Goal: Information Seeking & Learning: Learn about a topic

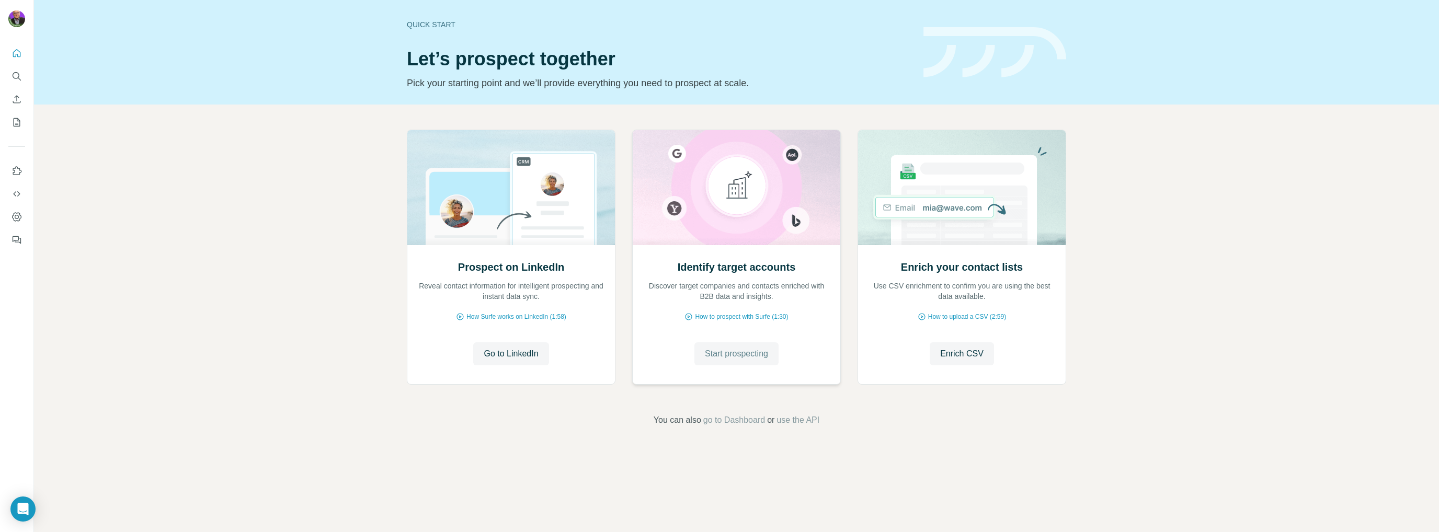
click at [744, 356] on span "Start prospecting" at bounding box center [736, 354] width 63 height 13
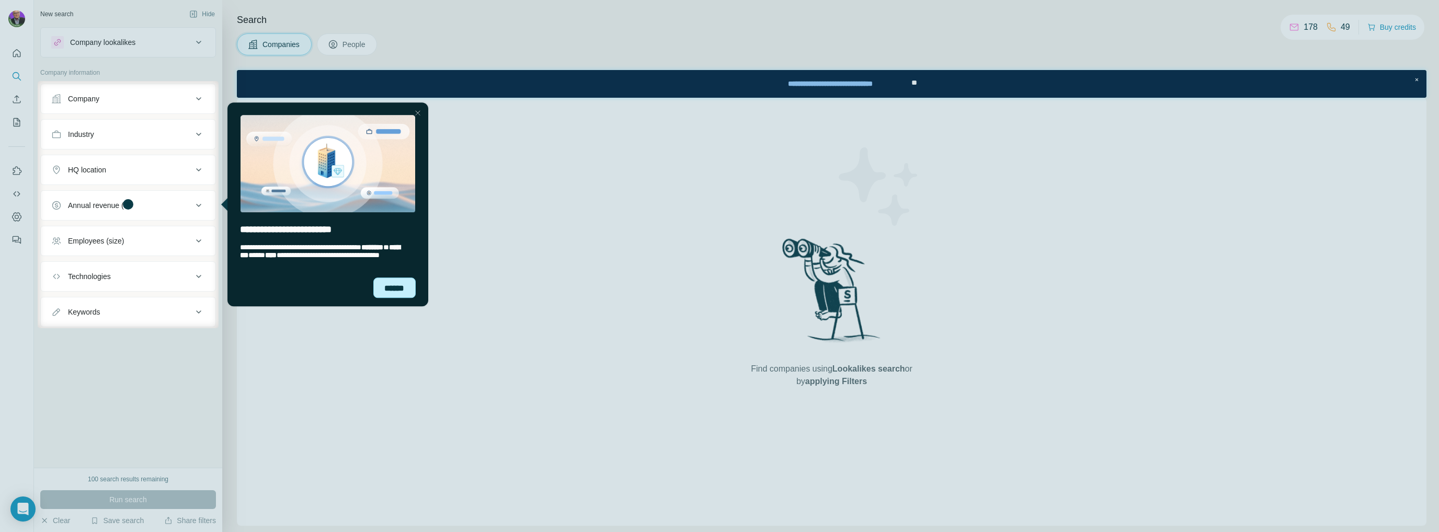
click at [387, 287] on div "******" at bounding box center [394, 288] width 43 height 20
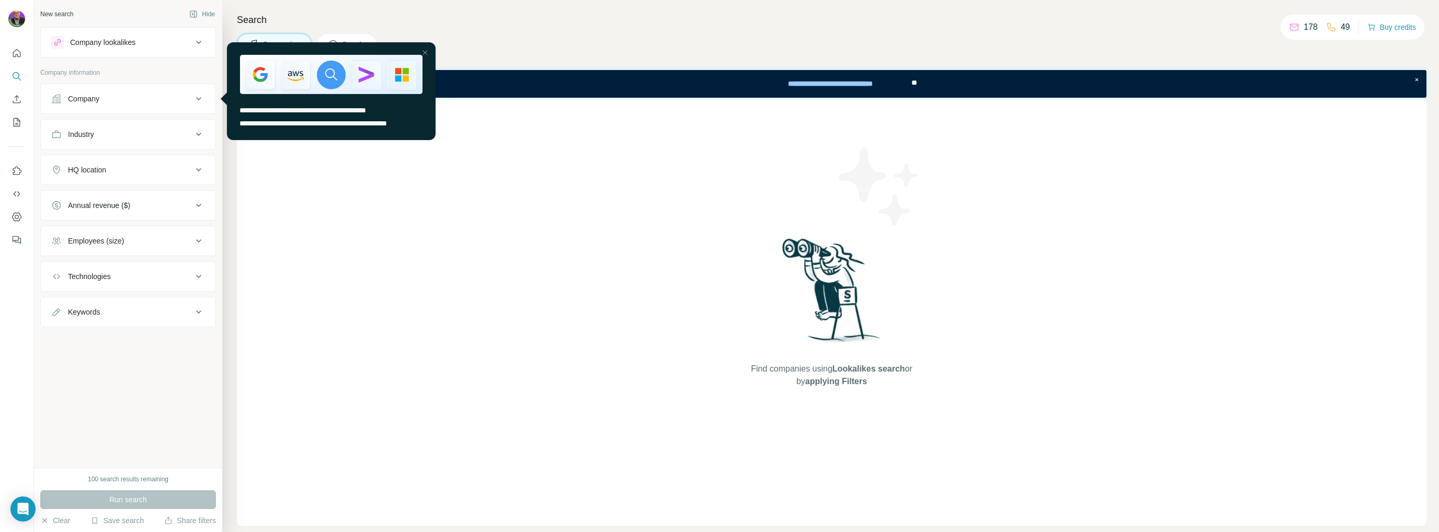
click at [200, 97] on icon at bounding box center [198, 98] width 5 height 3
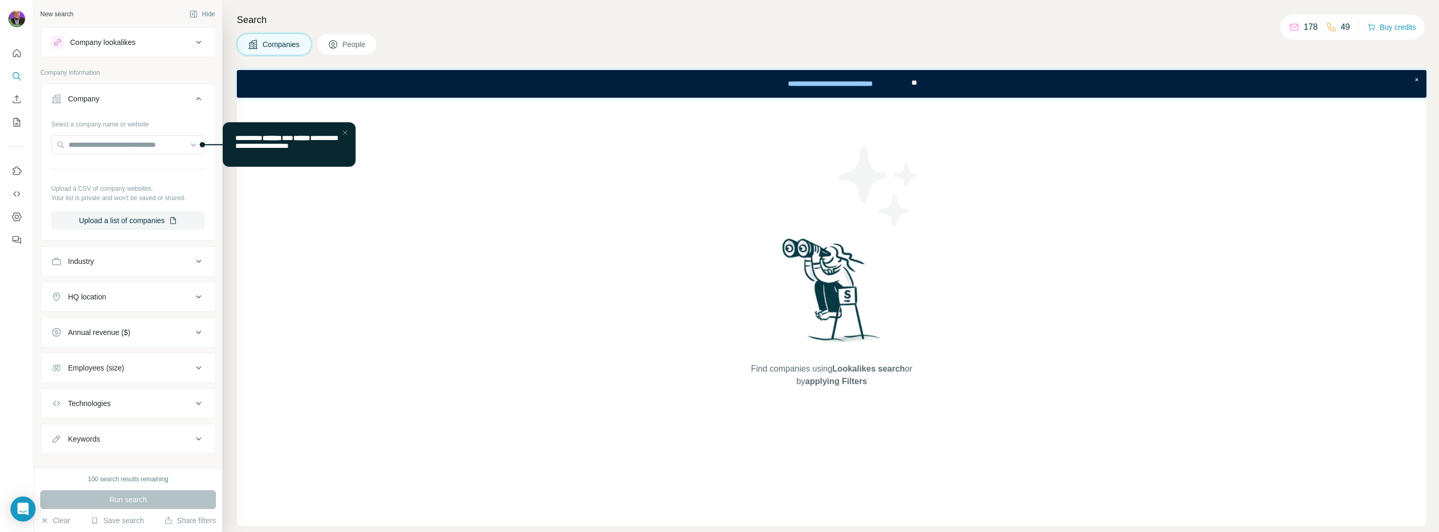
click at [192, 97] on icon at bounding box center [198, 99] width 13 height 13
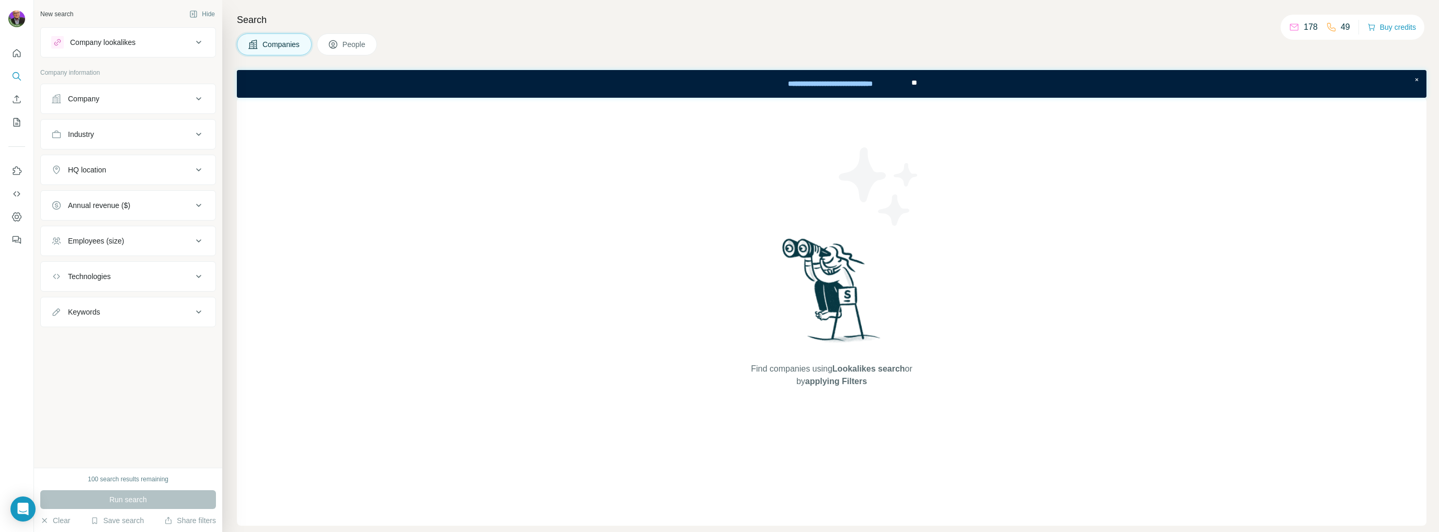
click at [197, 134] on icon at bounding box center [198, 134] width 13 height 13
click at [197, 134] on icon at bounding box center [198, 134] width 5 height 3
click at [197, 133] on icon at bounding box center [198, 134] width 5 height 3
click at [195, 161] on icon at bounding box center [193, 160] width 10 height 10
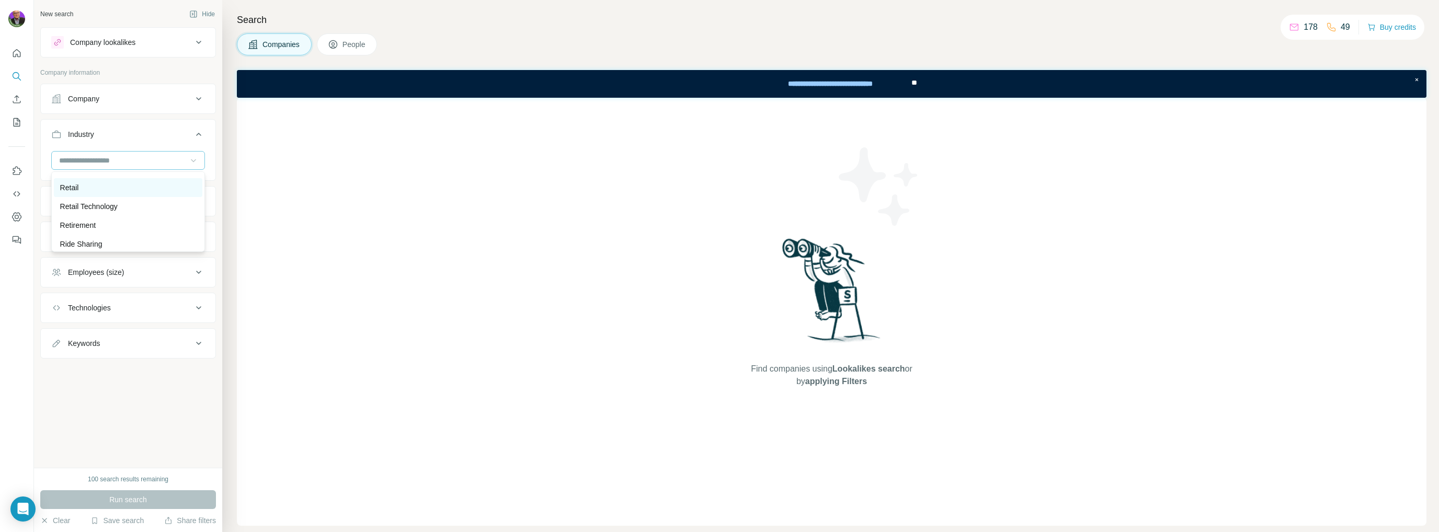
click at [69, 193] on p "Retail" at bounding box center [69, 187] width 19 height 10
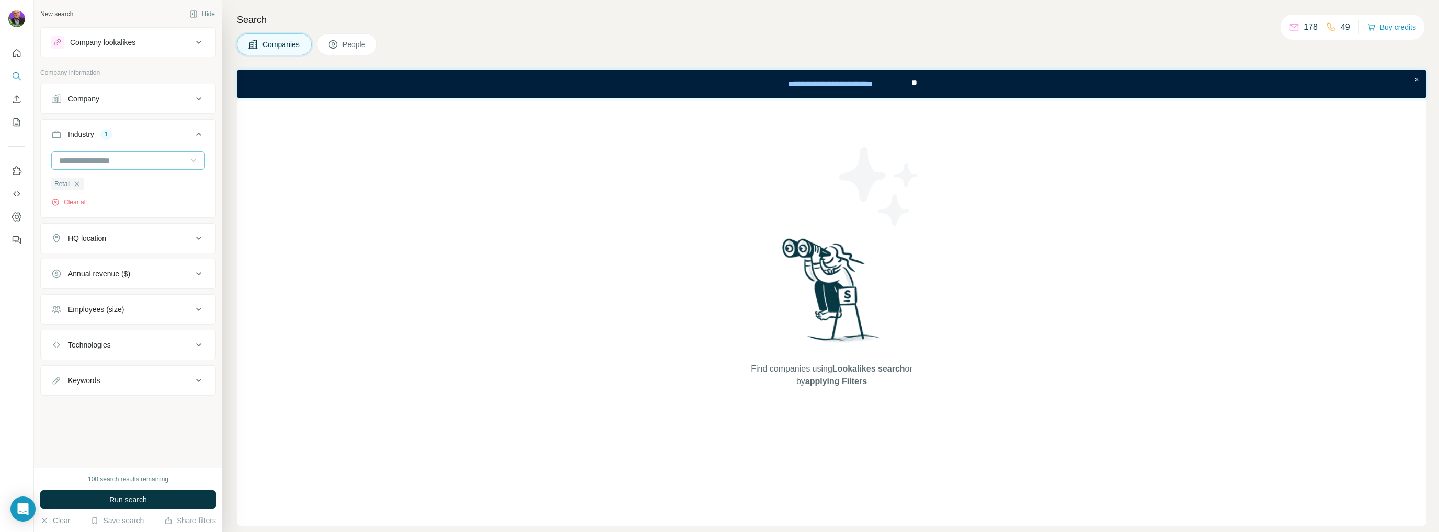
click at [200, 237] on icon at bounding box center [198, 238] width 5 height 3
click at [73, 266] on input "text" at bounding box center [128, 264] width 154 height 19
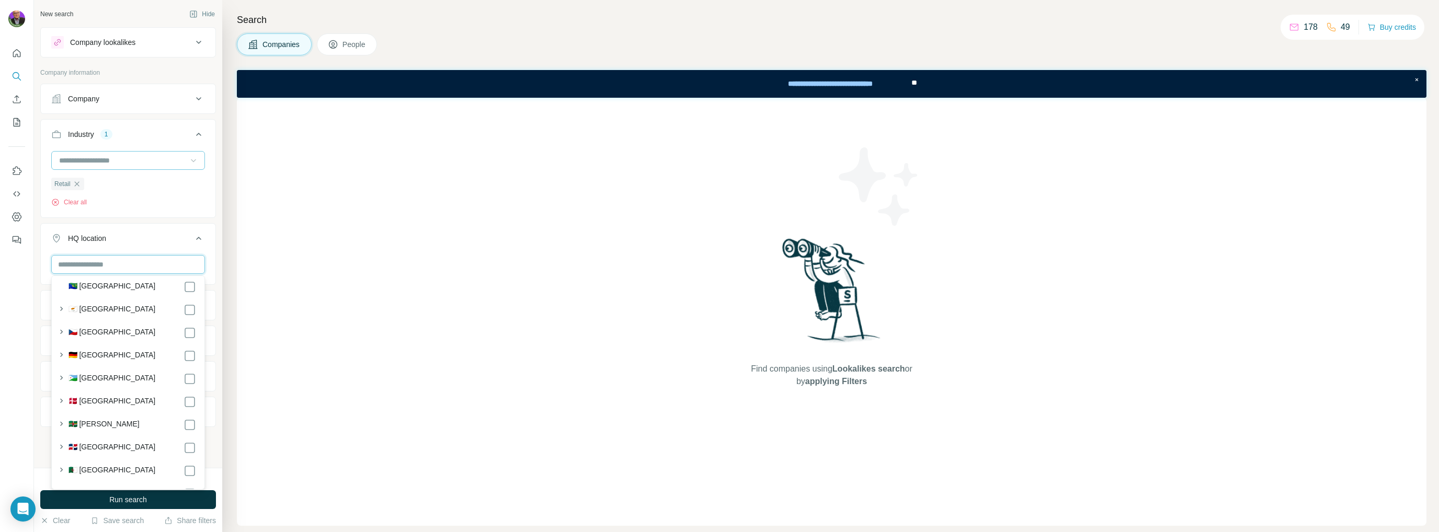
scroll to position [1203, 0]
click at [127, 499] on span "Run search" at bounding box center [128, 500] width 38 height 10
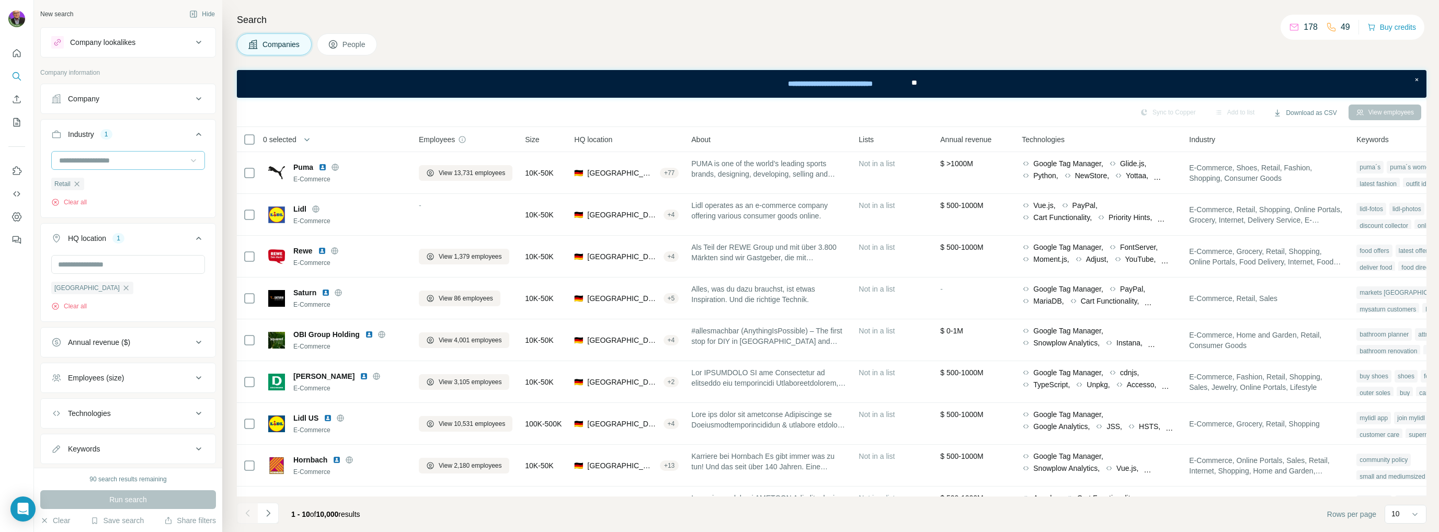
click at [192, 43] on icon at bounding box center [198, 42] width 13 height 13
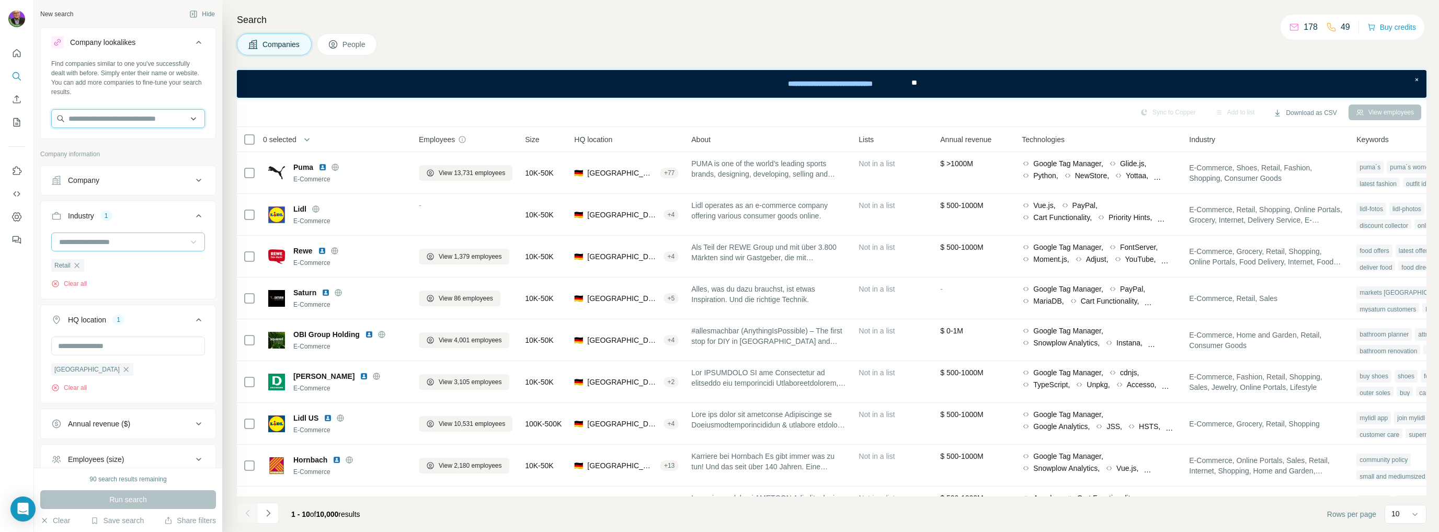
click at [91, 117] on input "text" at bounding box center [128, 118] width 154 height 19
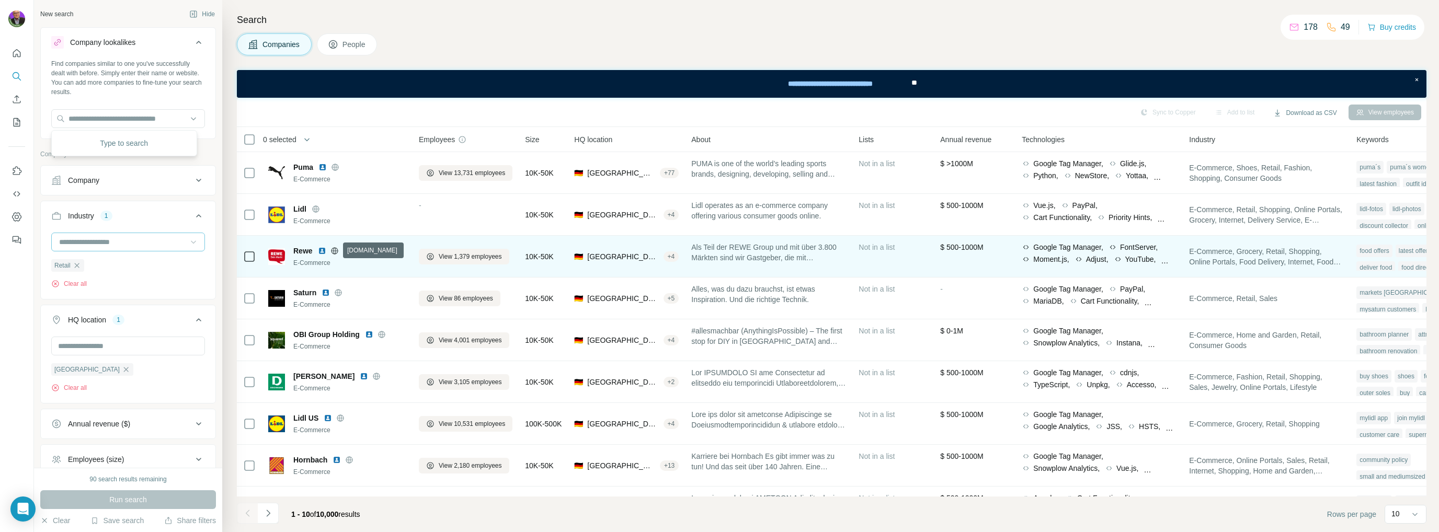
click at [333, 254] on icon at bounding box center [334, 251] width 8 height 8
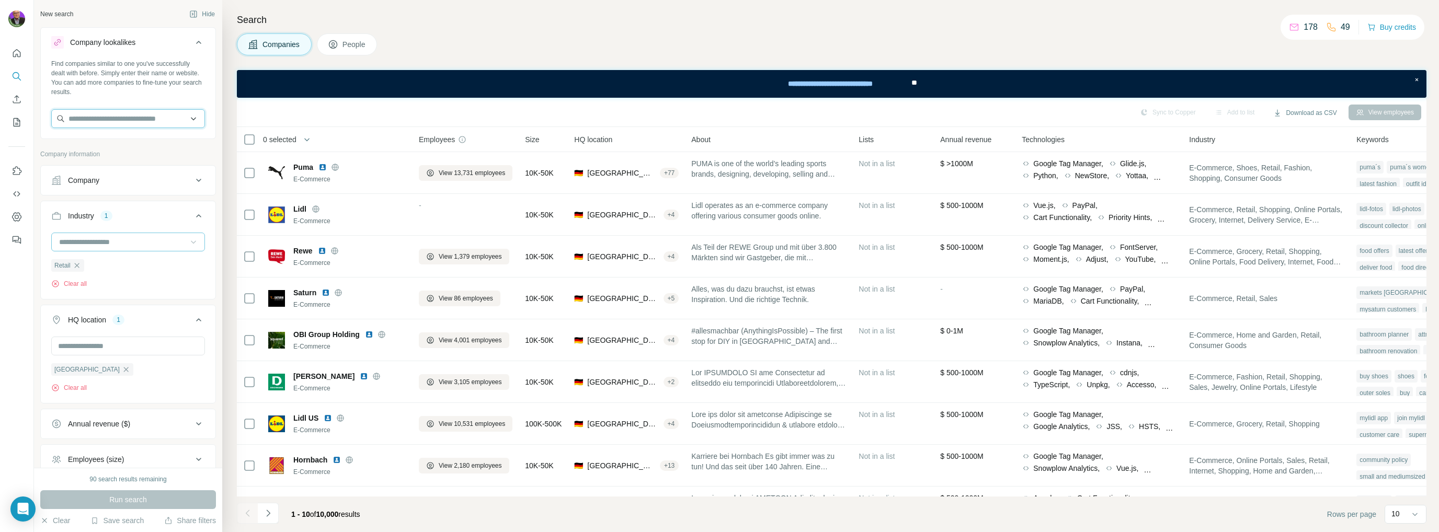
click at [71, 119] on input "text" at bounding box center [128, 118] width 154 height 19
paste input "**********"
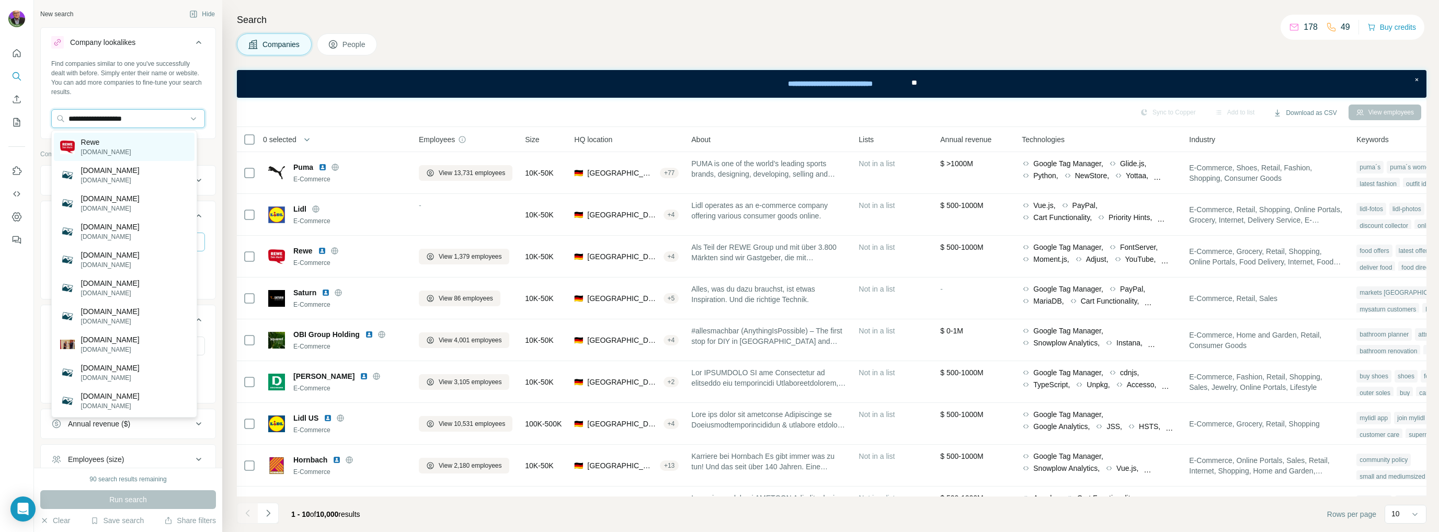
type input "**********"
click at [94, 143] on p "Rewe" at bounding box center [106, 142] width 50 height 10
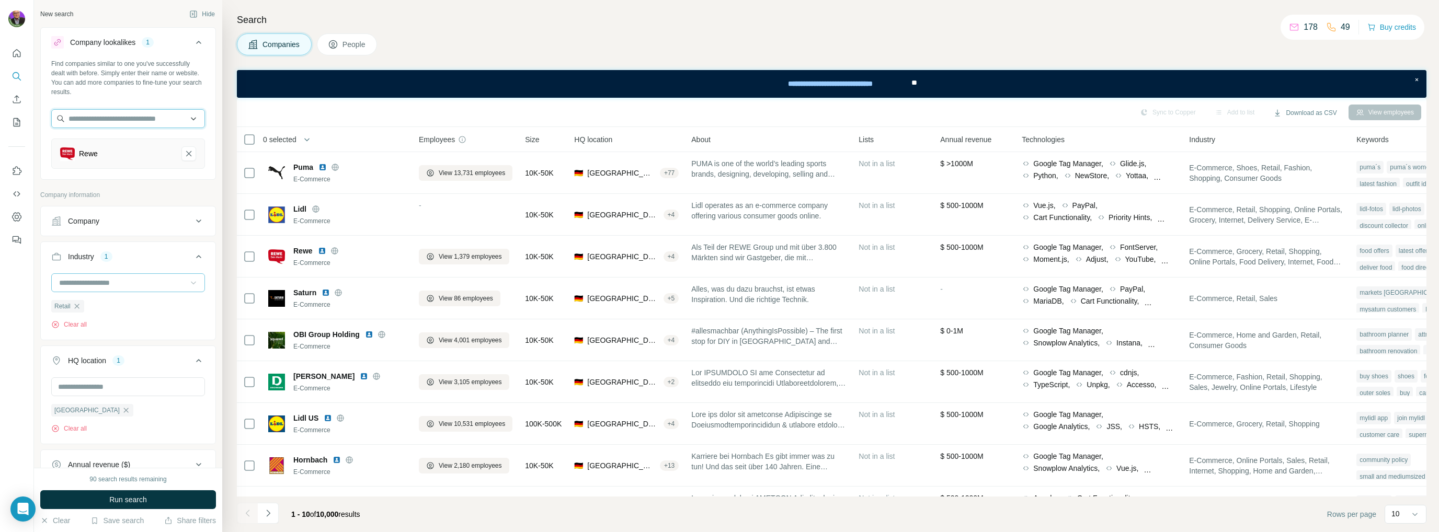
click at [153, 116] on input "text" at bounding box center [128, 118] width 154 height 19
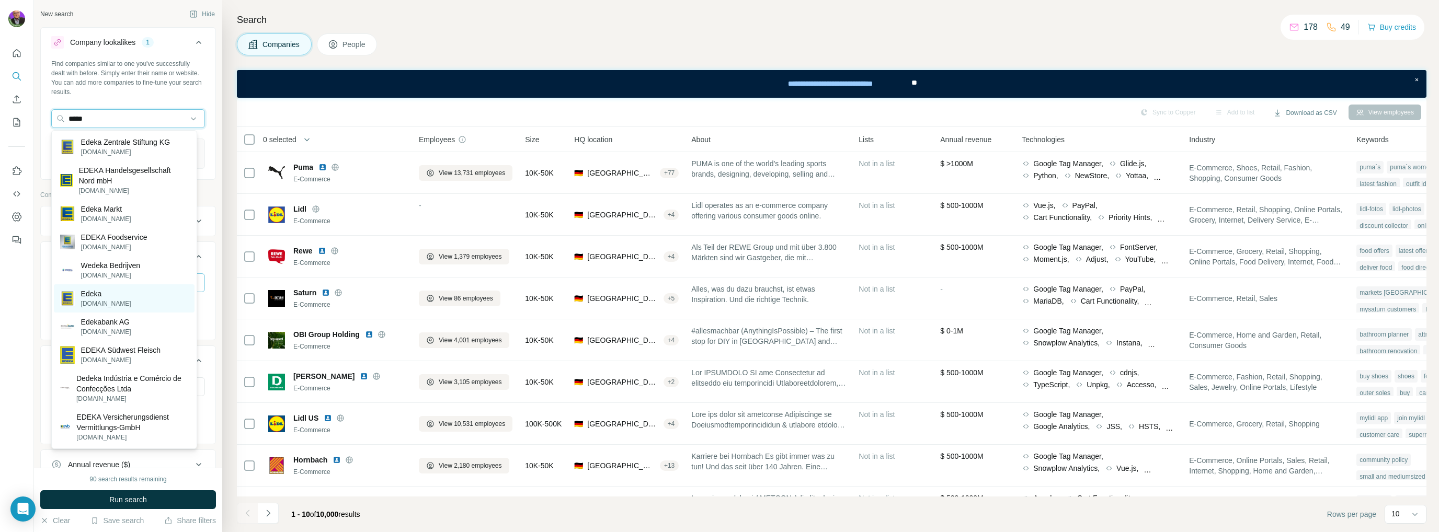
type input "*****"
click at [96, 298] on p "Edeka" at bounding box center [106, 294] width 50 height 10
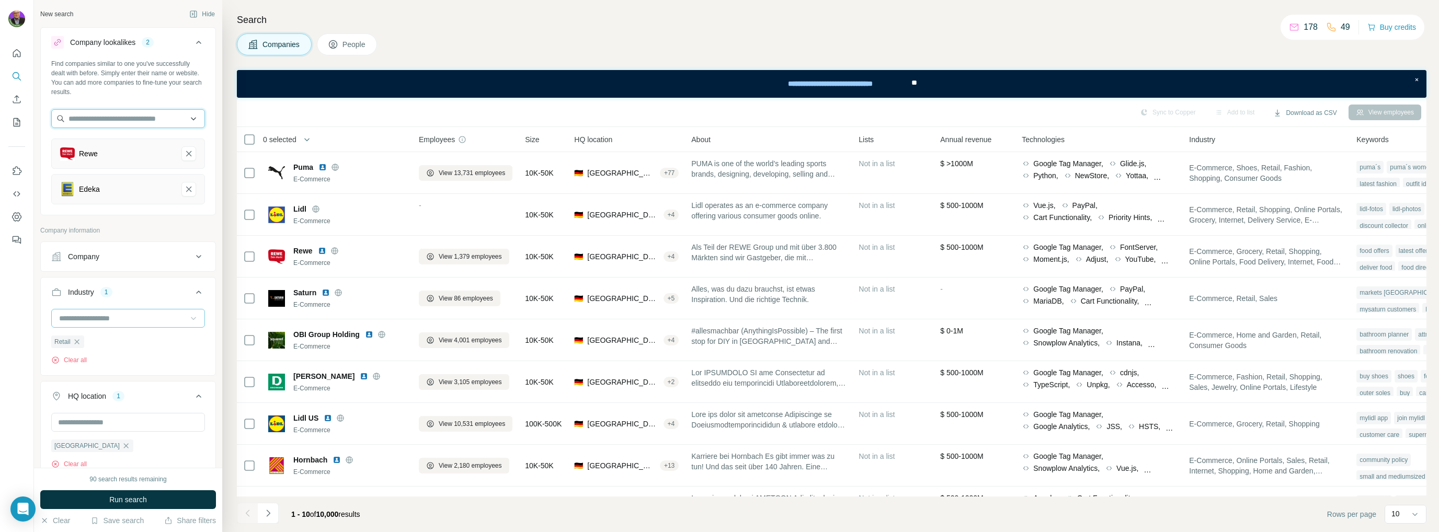
click at [102, 113] on input "text" at bounding box center [128, 118] width 154 height 19
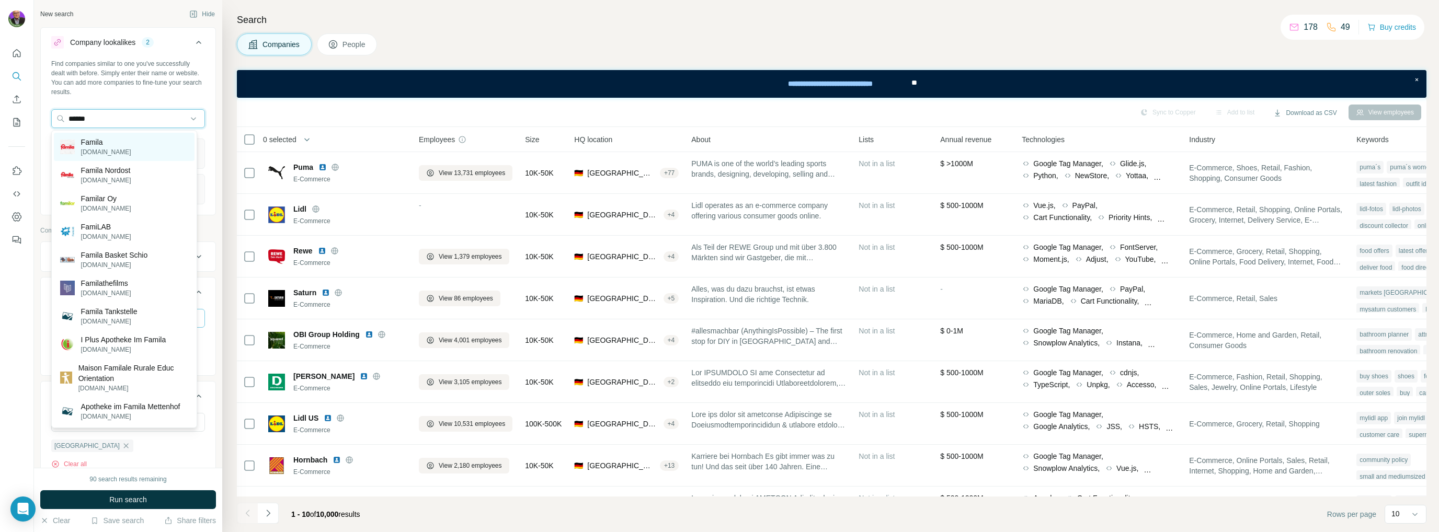
type input "******"
click at [101, 145] on p "Famila" at bounding box center [106, 142] width 50 height 10
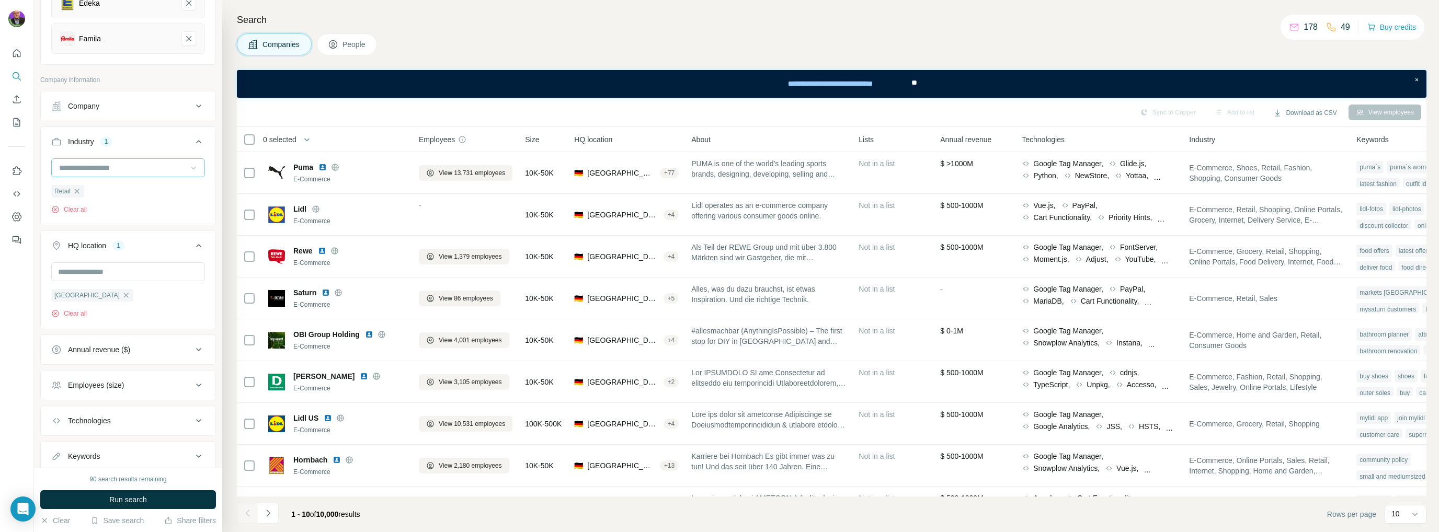
scroll to position [209, 0]
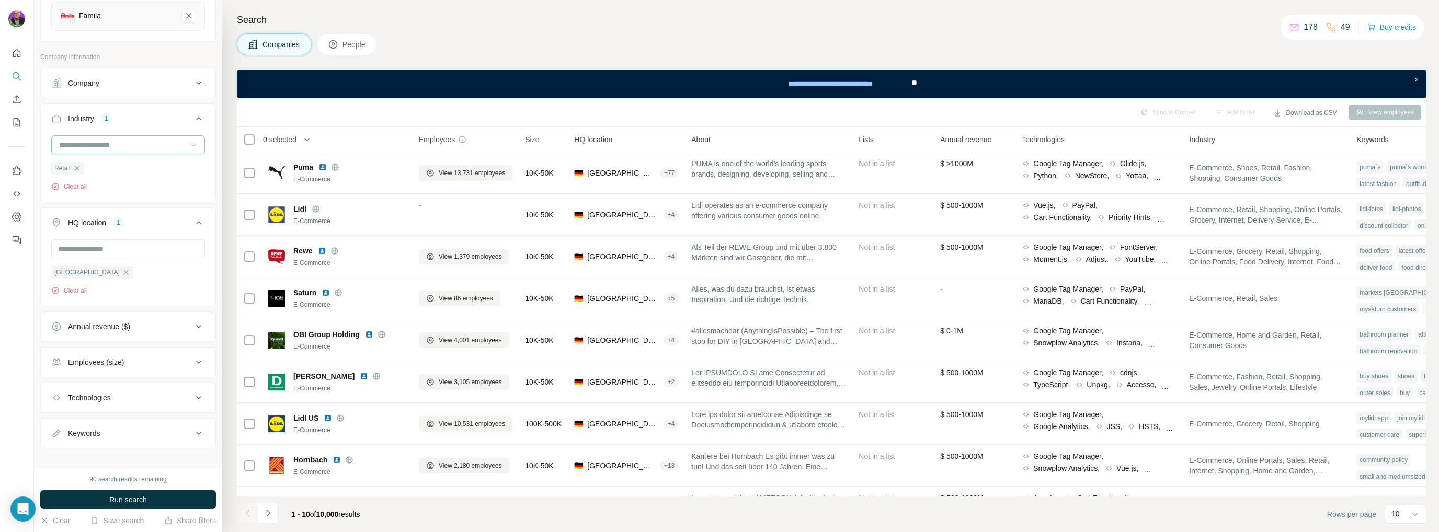
click at [192, 359] on icon at bounding box center [198, 362] width 13 height 13
click at [55, 350] on icon at bounding box center [57, 353] width 13 height 13
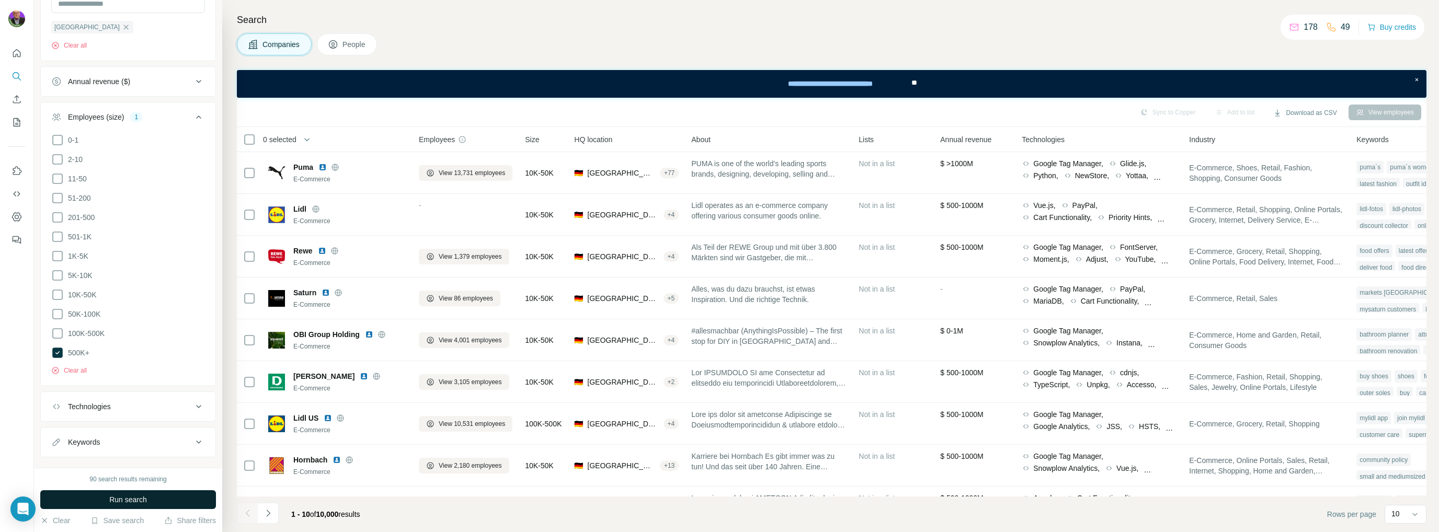
click at [128, 498] on span "Run search" at bounding box center [128, 500] width 38 height 10
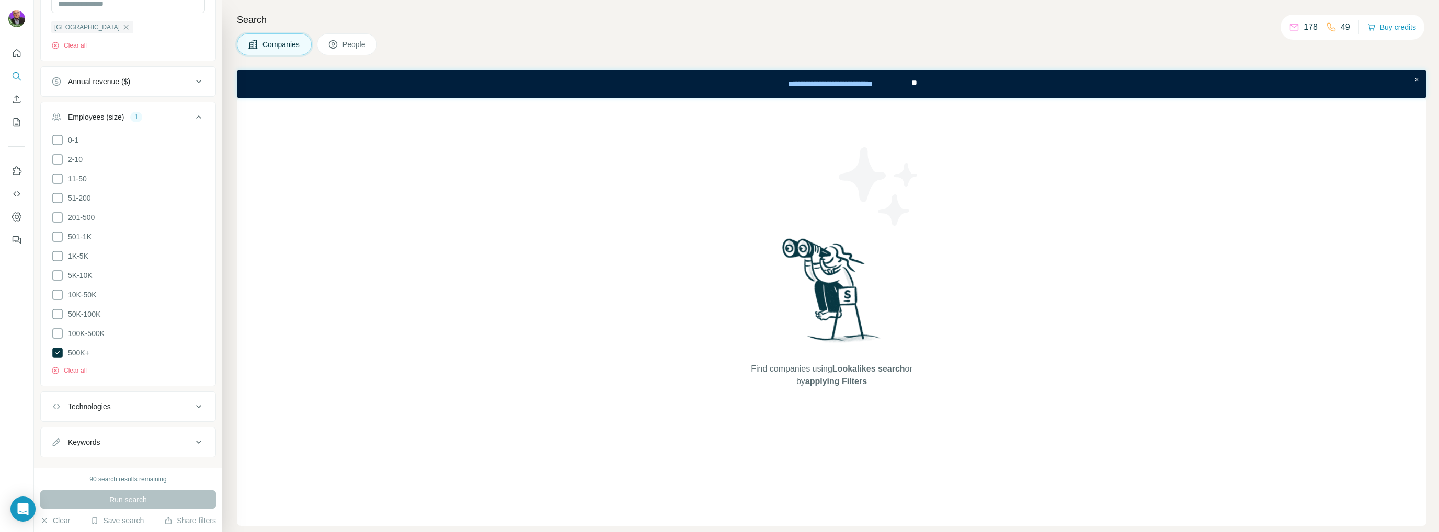
click at [274, 45] on span "Companies" at bounding box center [281, 44] width 38 height 10
click at [58, 180] on icon at bounding box center [57, 182] width 13 height 13
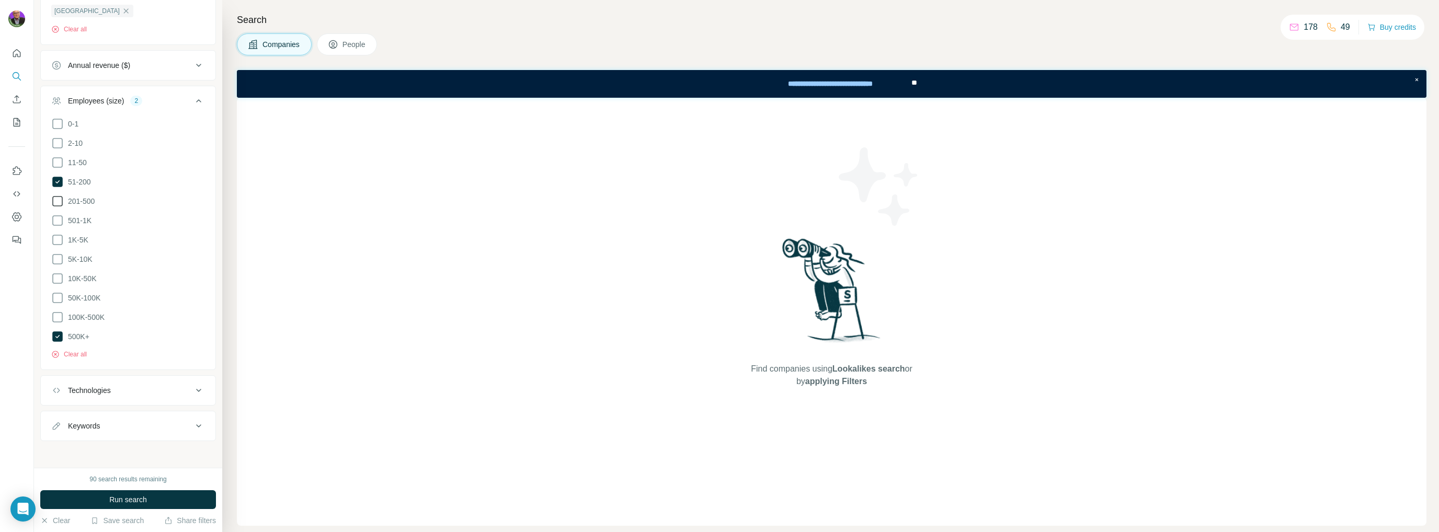
click at [58, 199] on icon at bounding box center [57, 201] width 13 height 13
click at [56, 216] on icon at bounding box center [57, 220] width 13 height 13
click at [54, 239] on icon at bounding box center [57, 240] width 13 height 13
click at [57, 257] on icon at bounding box center [57, 259] width 13 height 13
click at [54, 279] on icon at bounding box center [57, 278] width 13 height 13
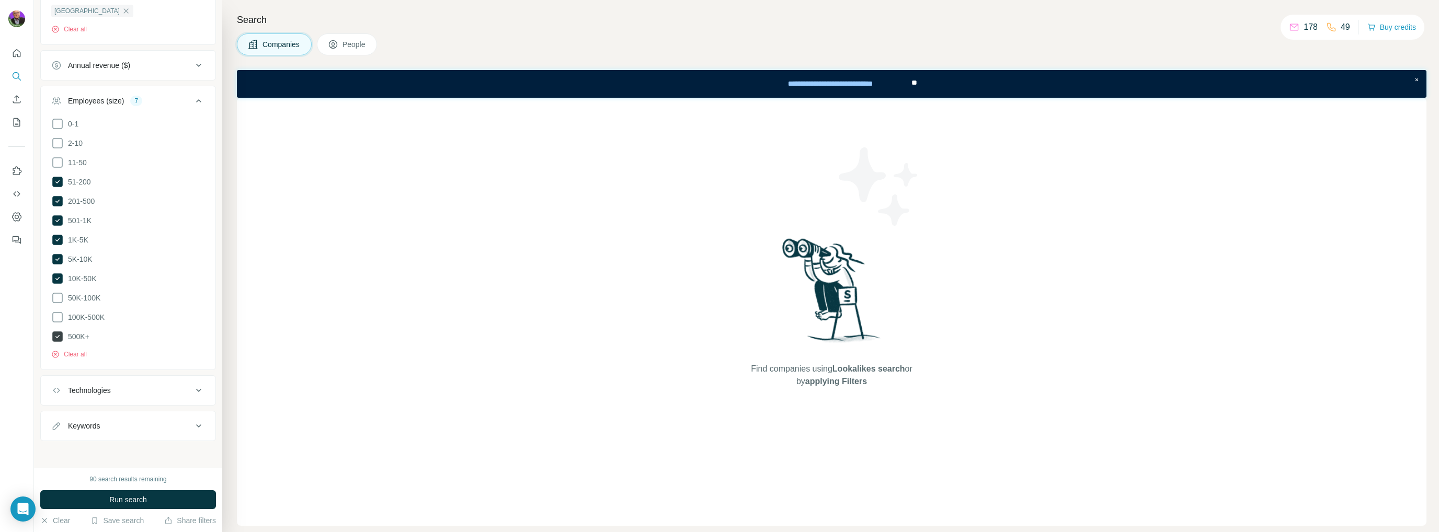
click at [60, 335] on icon at bounding box center [57, 337] width 10 height 10
click at [123, 496] on span "Run search" at bounding box center [128, 500] width 38 height 10
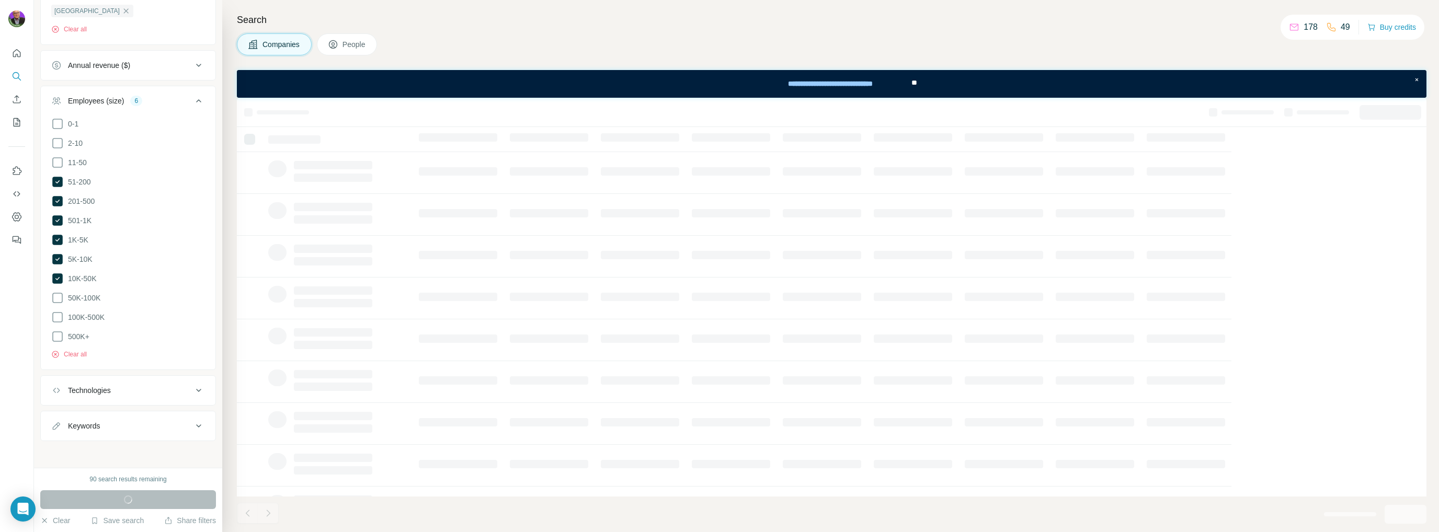
click at [196, 389] on icon at bounding box center [198, 390] width 5 height 3
click at [192, 388] on icon at bounding box center [198, 390] width 13 height 13
click at [196, 389] on icon at bounding box center [198, 390] width 5 height 3
click at [192, 388] on icon at bounding box center [198, 390] width 13 height 13
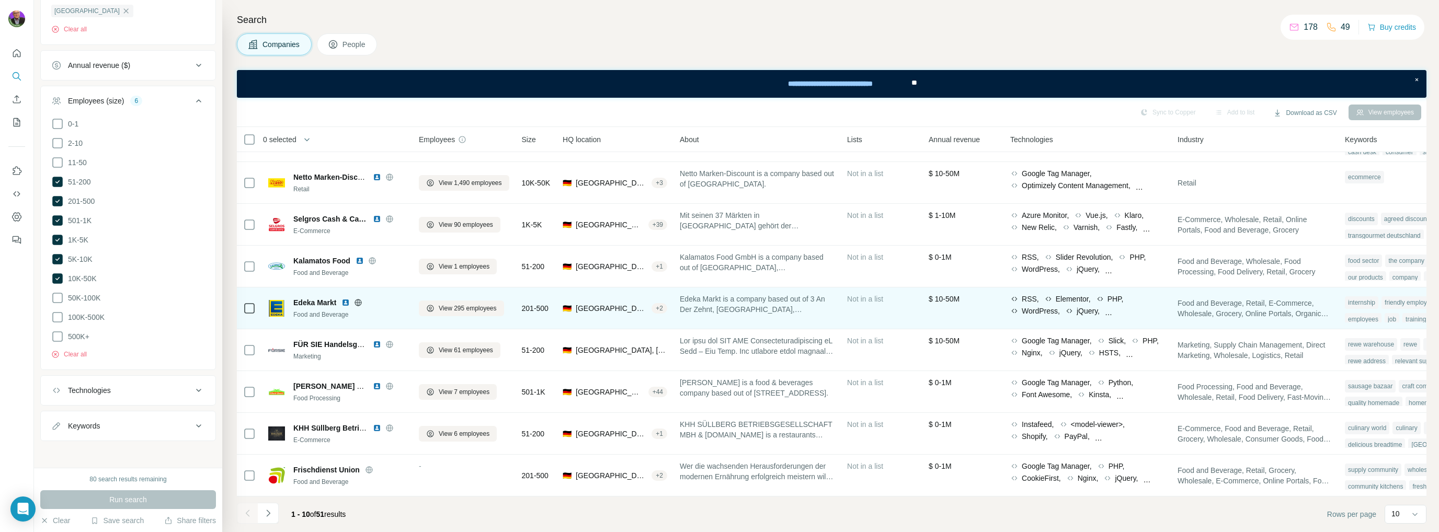
scroll to position [79, 0]
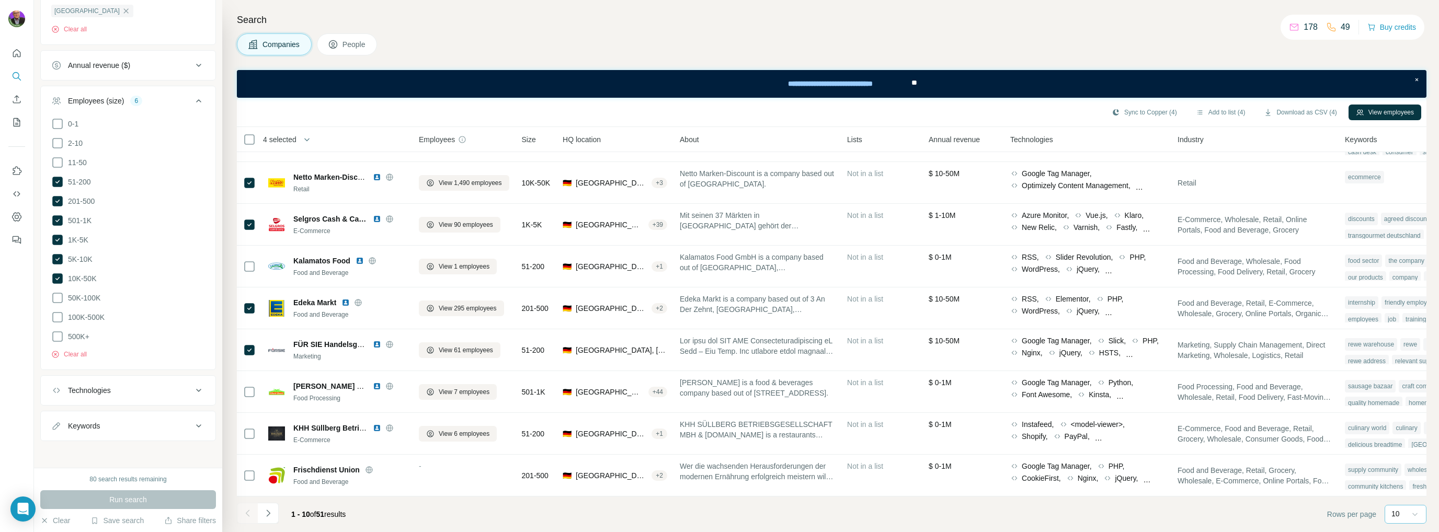
click at [1417, 515] on icon at bounding box center [1415, 514] width 10 height 10
click at [1409, 431] on div "60" at bounding box center [1405, 434] width 24 height 10
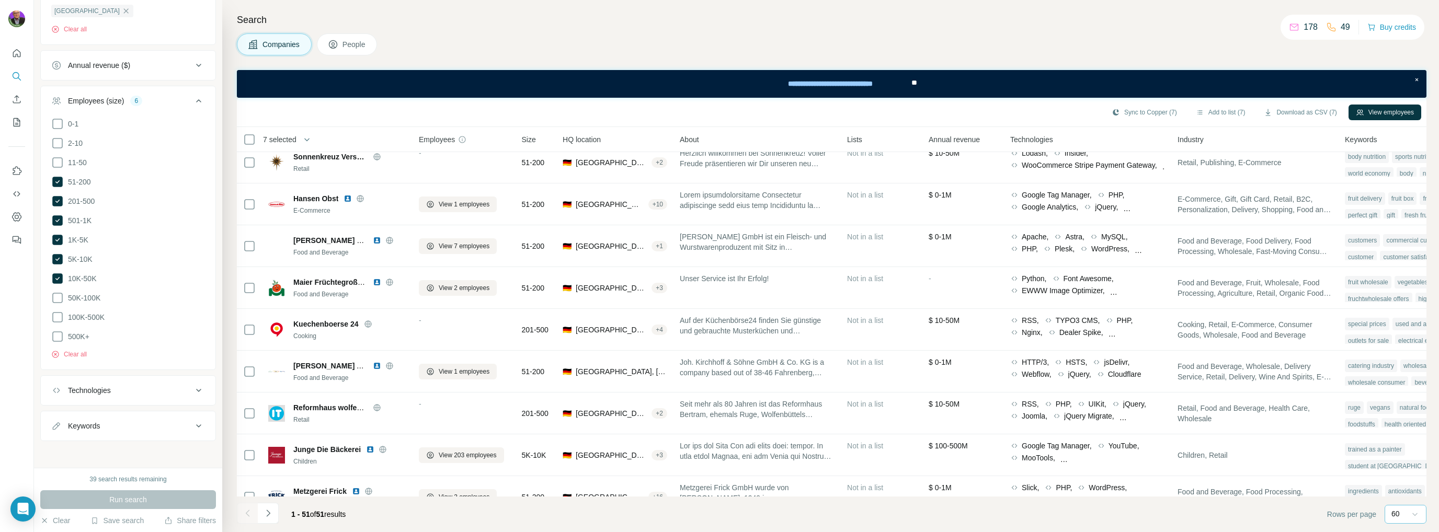
scroll to position [1794, 0]
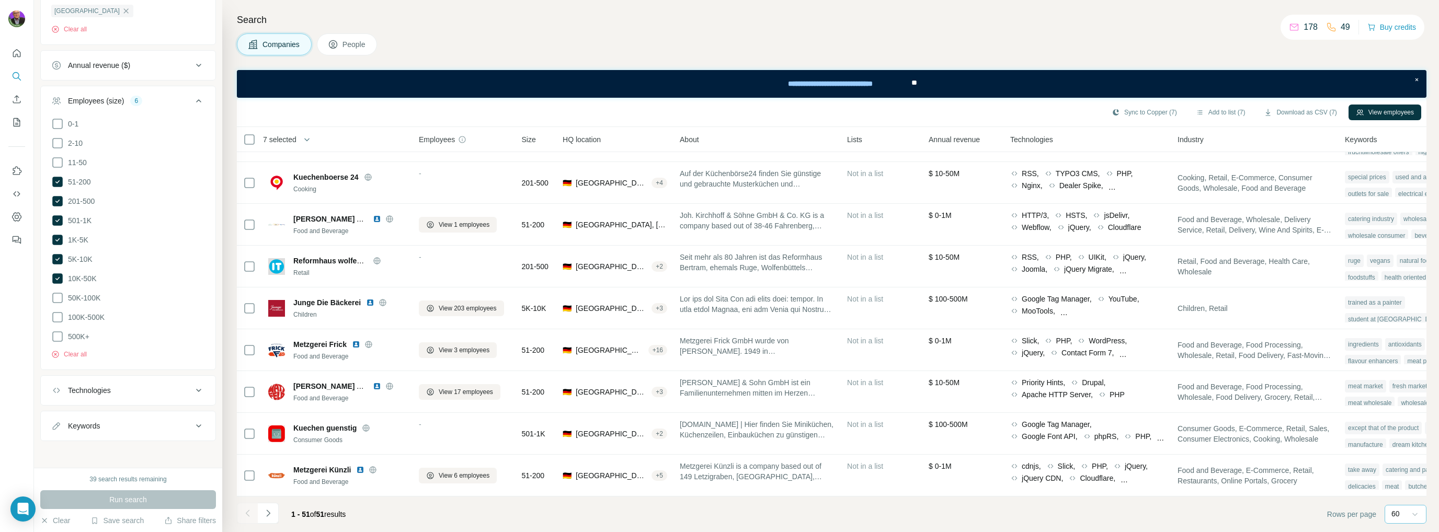
click at [139, 99] on div "6" at bounding box center [136, 100] width 12 height 9
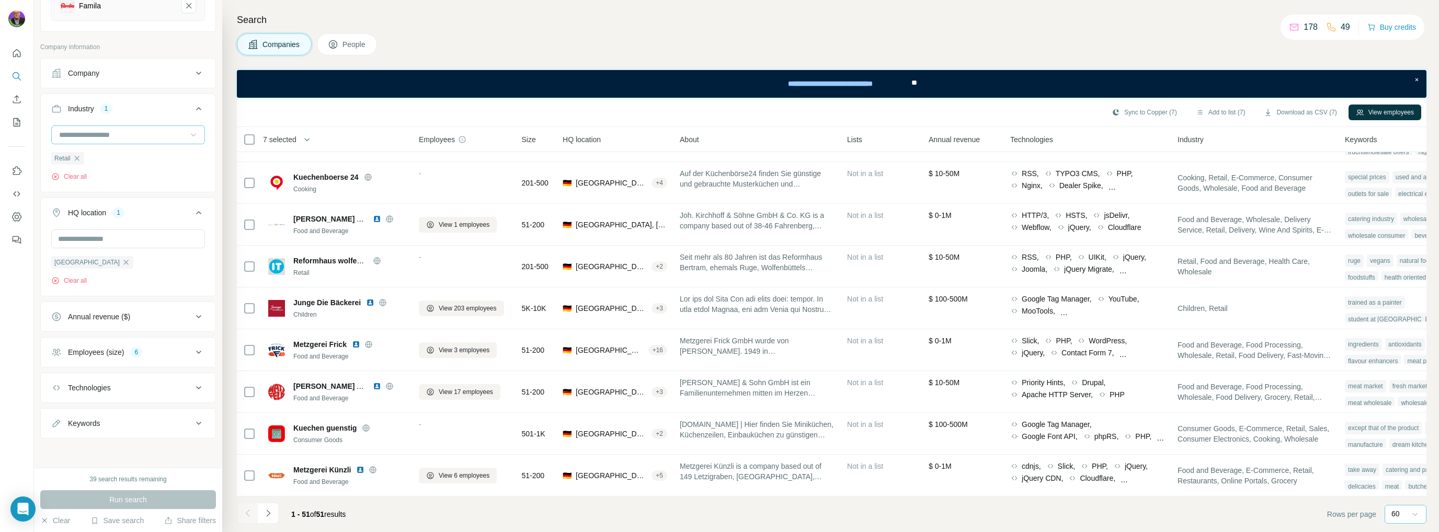
scroll to position [218, 0]
click at [192, 354] on icon at bounding box center [198, 354] width 13 height 13
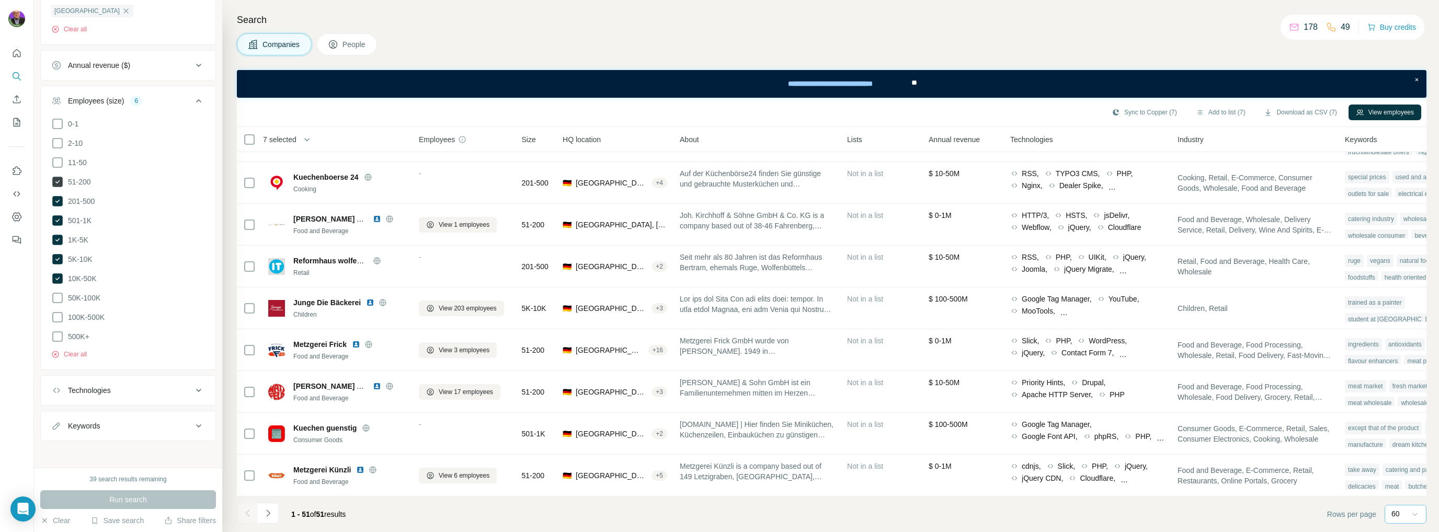
click at [59, 180] on icon at bounding box center [57, 181] width 4 height 3
click at [84, 417] on button "Keywords" at bounding box center [128, 426] width 175 height 25
click at [63, 451] on input "text" at bounding box center [117, 452] width 133 height 19
type input "******"
click at [191, 451] on icon "button" at bounding box center [196, 452] width 10 height 10
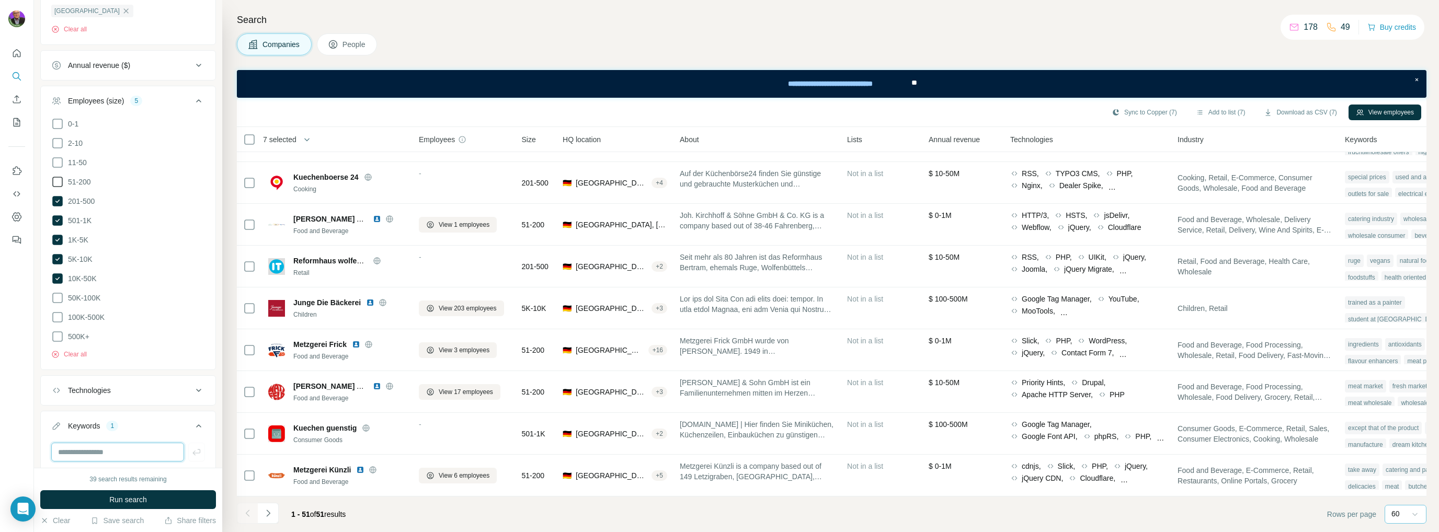
click at [62, 450] on input "text" at bounding box center [117, 452] width 133 height 19
type input "**********"
click at [192, 451] on icon "button" at bounding box center [196, 452] width 10 height 10
click at [87, 452] on input "text" at bounding box center [117, 452] width 133 height 19
type input "***"
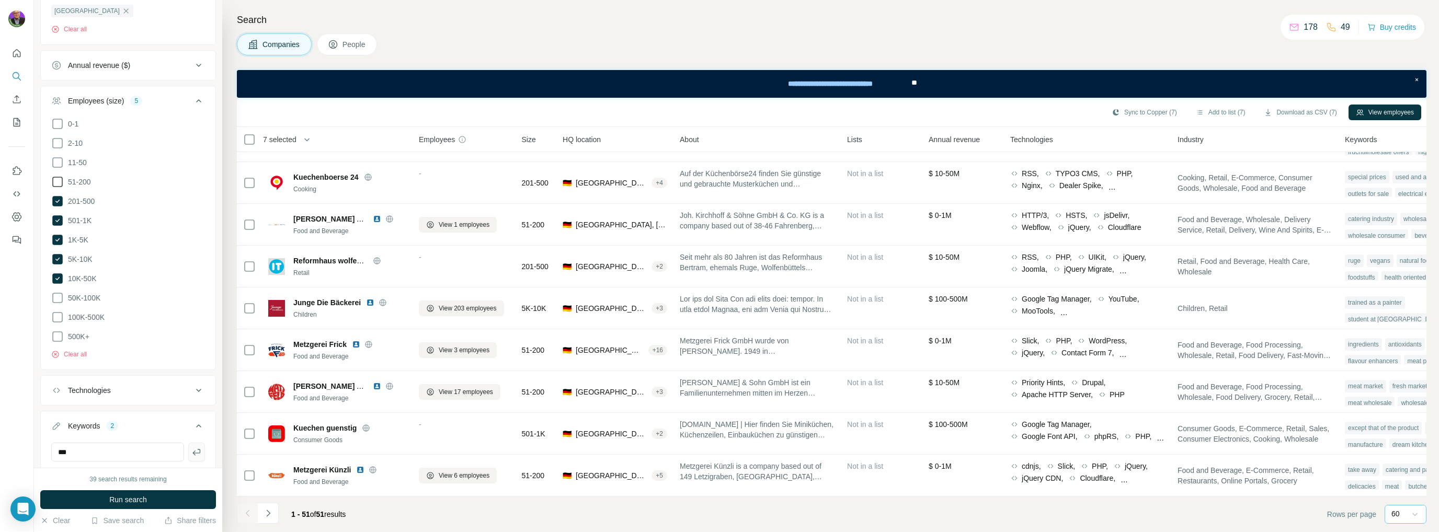
click at [191, 447] on icon "button" at bounding box center [196, 452] width 10 height 10
click at [129, 497] on span "Run search" at bounding box center [128, 500] width 38 height 10
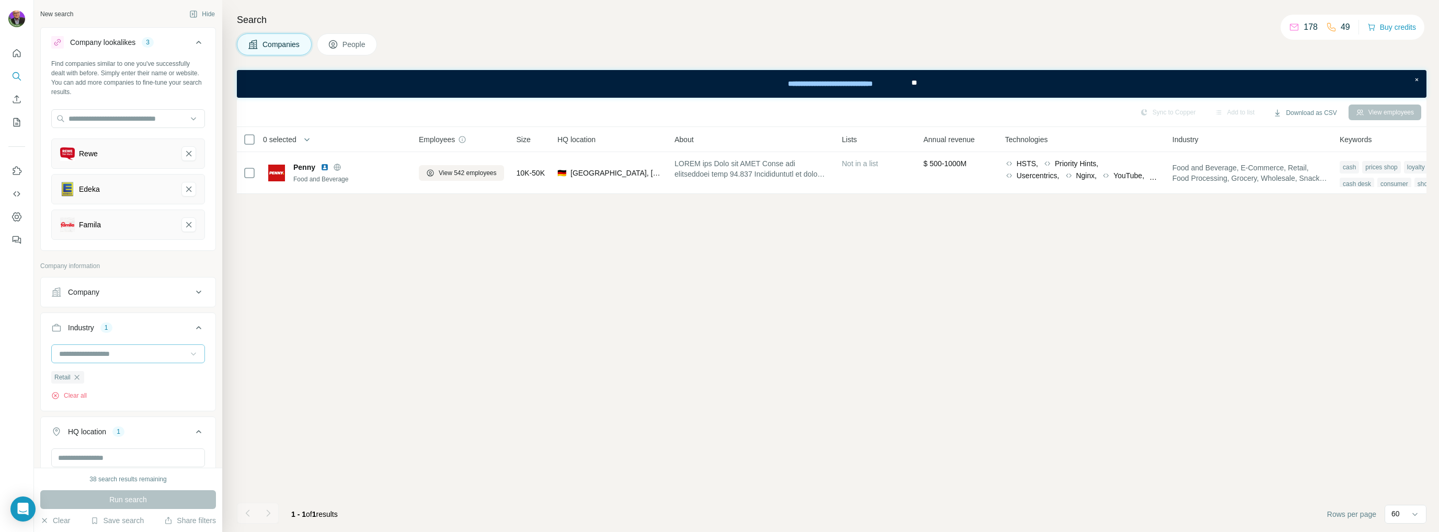
click at [192, 291] on icon at bounding box center [198, 292] width 13 height 13
click at [192, 289] on icon at bounding box center [198, 292] width 13 height 13
